Goal: Check status: Check status

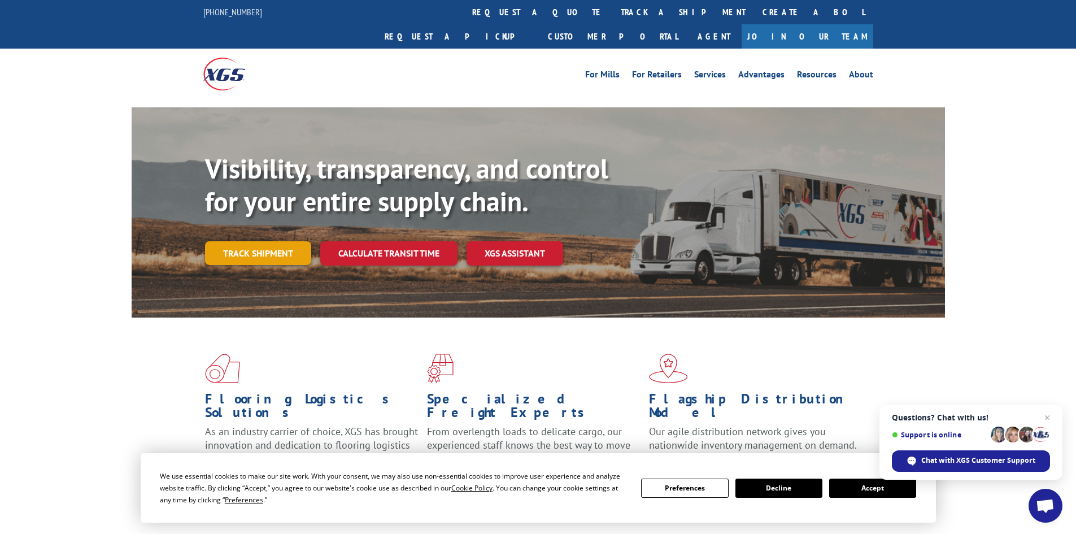
click at [232, 241] on link "Track shipment" at bounding box center [258, 253] width 106 height 24
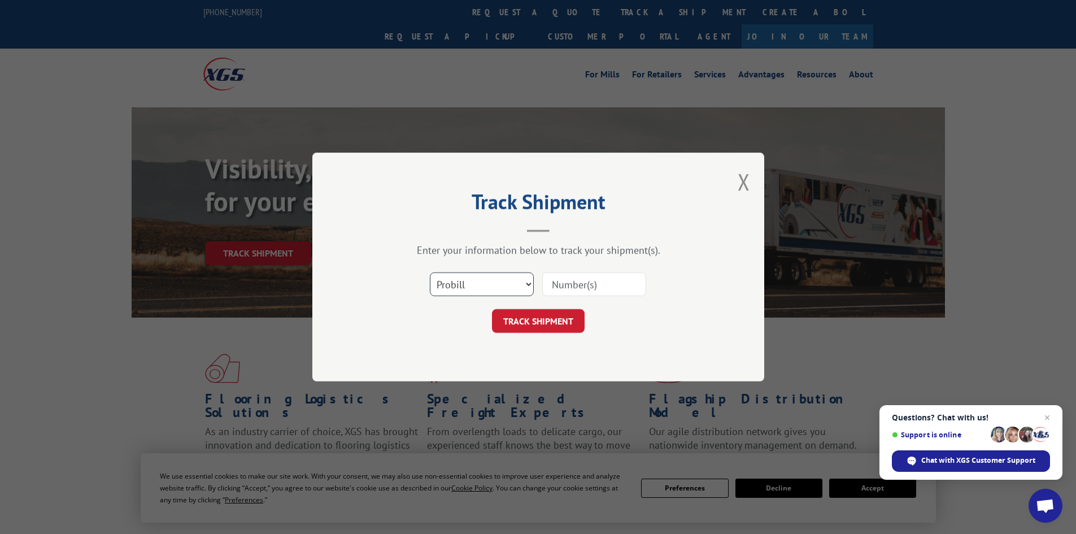
click at [511, 287] on select "Select category... Probill BOL PO" at bounding box center [482, 284] width 104 height 24
select select "bol"
click at [430, 272] on select "Select category... Probill BOL PO" at bounding box center [482, 284] width 104 height 24
click at [608, 287] on input at bounding box center [594, 284] width 104 height 24
paste input "7052546"
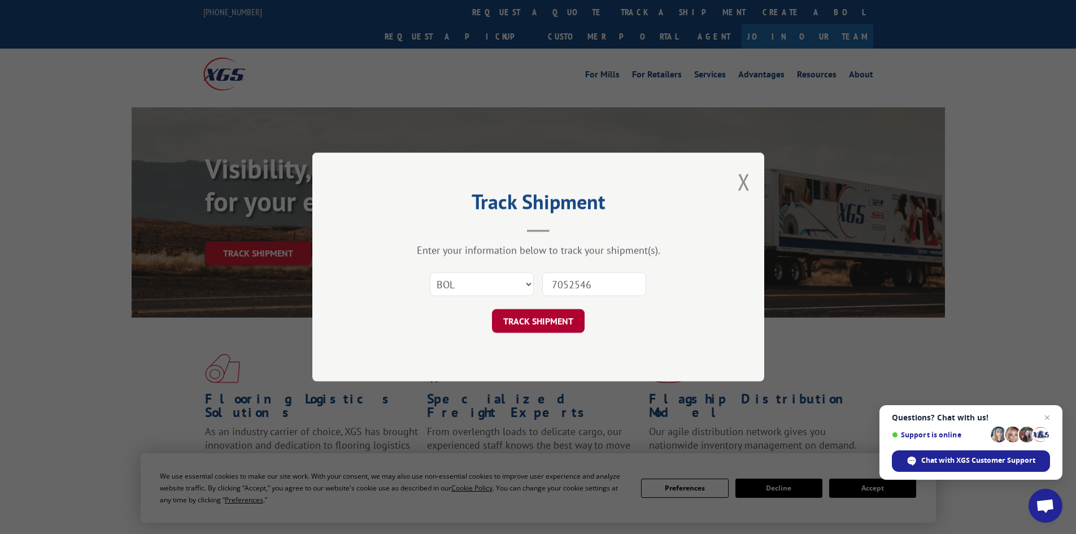
type input "7052546"
click at [545, 323] on button "TRACK SHIPMENT" at bounding box center [538, 321] width 93 height 24
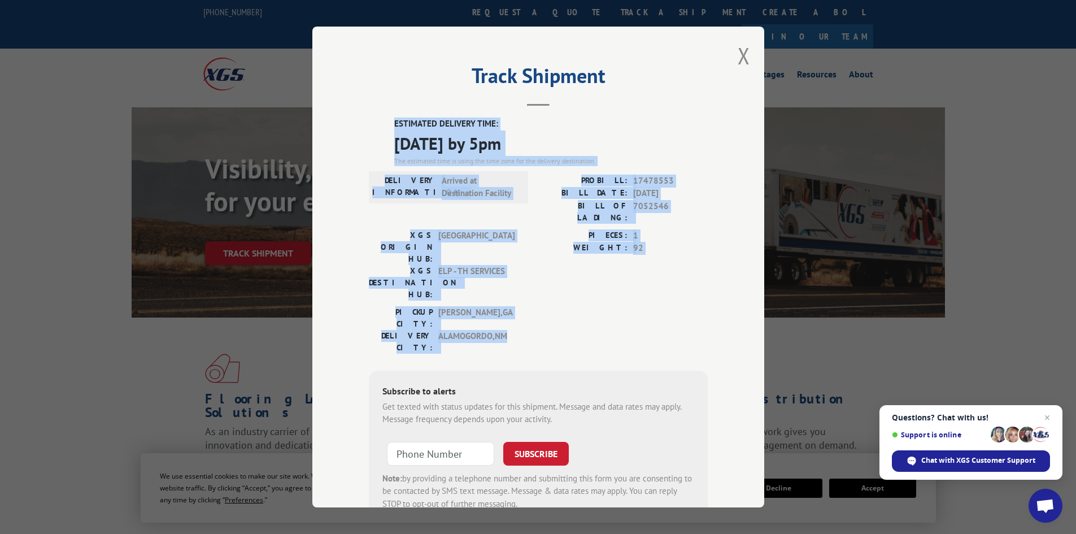
drag, startPoint x: 383, startPoint y: 120, endPoint x: 530, endPoint y: 281, distance: 218.7
click at [530, 281] on div "ESTIMATED DELIVERY TIME: [DATE] by 5pm The estimated time is using the time zon…" at bounding box center [538, 321] width 339 height 406
copy div "ESTIMATED DELIVERY TIME: [DATE] by 5pm The estimated time is using the time zon…"
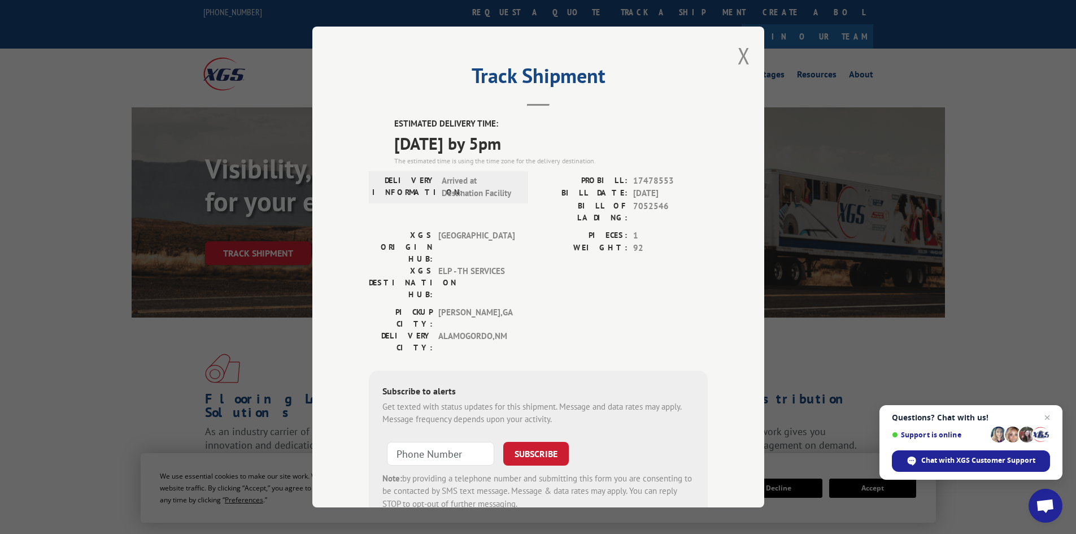
click at [690, 371] on div "Subscribe to alerts Get texted with status updates for this shipment. Message a…" at bounding box center [538, 448] width 339 height 154
click at [739, 55] on button "Close modal" at bounding box center [744, 56] width 12 height 30
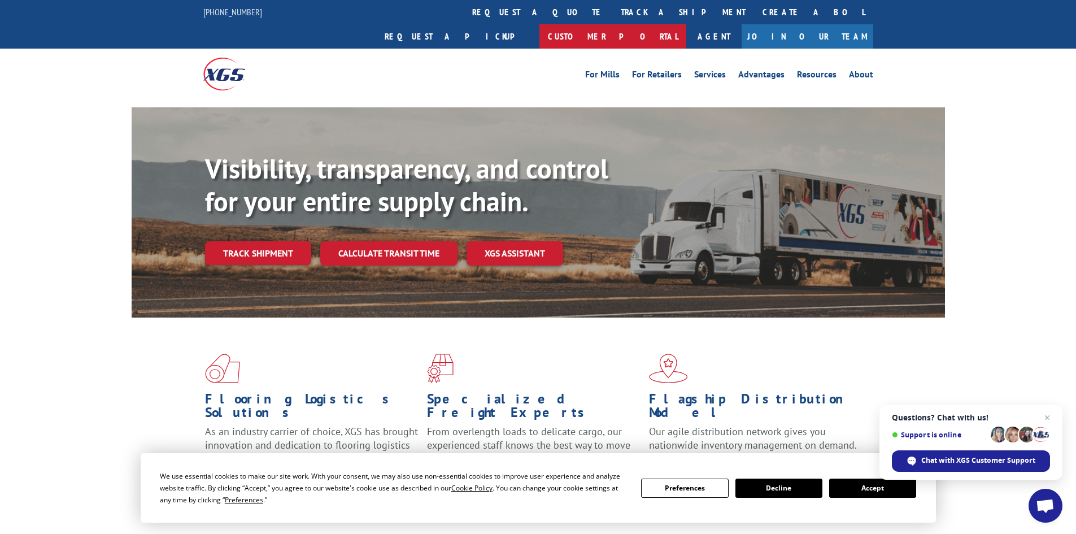
click at [686, 24] on link "Customer Portal" at bounding box center [612, 36] width 147 height 24
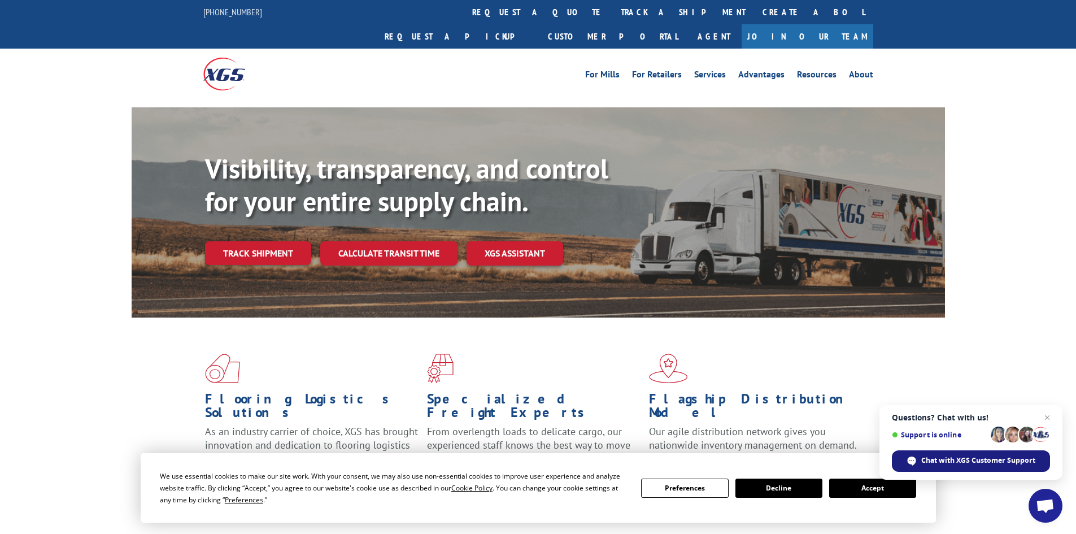
click at [984, 466] on div "Chat with XGS Customer Support" at bounding box center [971, 460] width 158 height 21
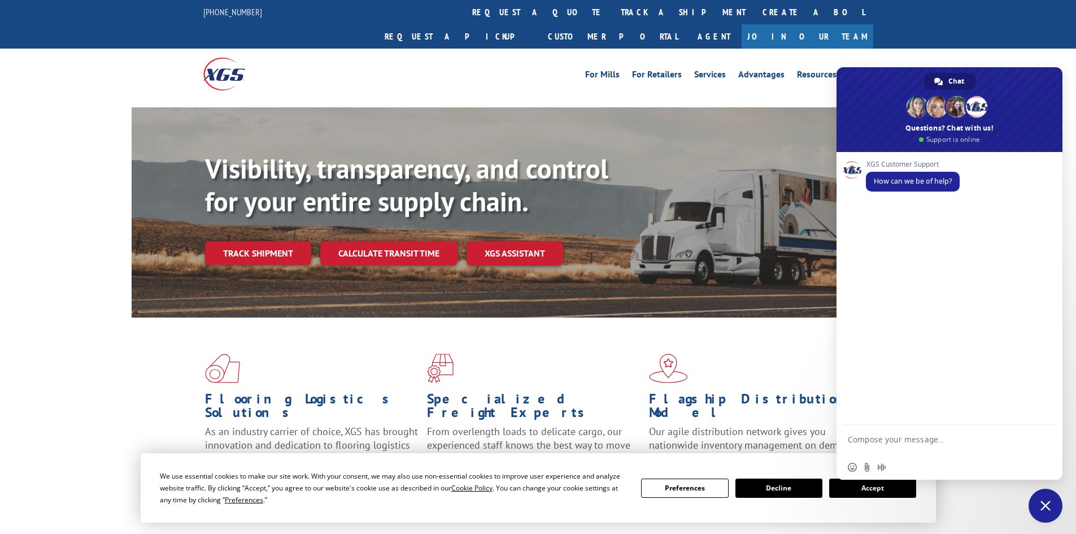
click at [889, 436] on textarea "Compose your message..." at bounding box center [937, 444] width 179 height 20
type textarea "H"
type textarea "T"
